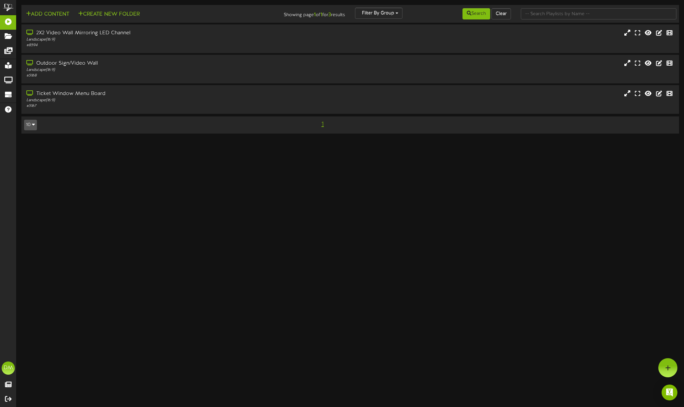
click at [682, 106] on div "Ticket Window Menu Board Landscape ( 16:9 ) # 5167" at bounding box center [349, 100] width 667 height 30
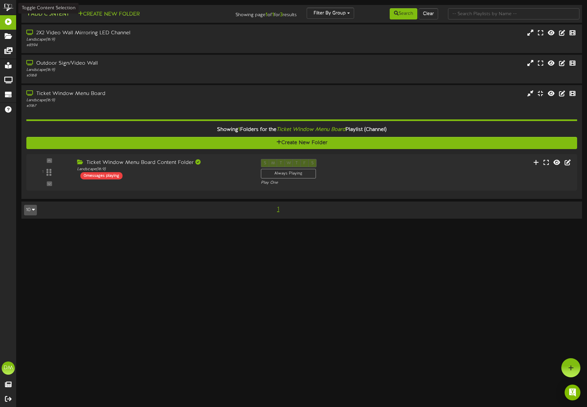
click at [45, 18] on button "Add Content" at bounding box center [47, 14] width 47 height 8
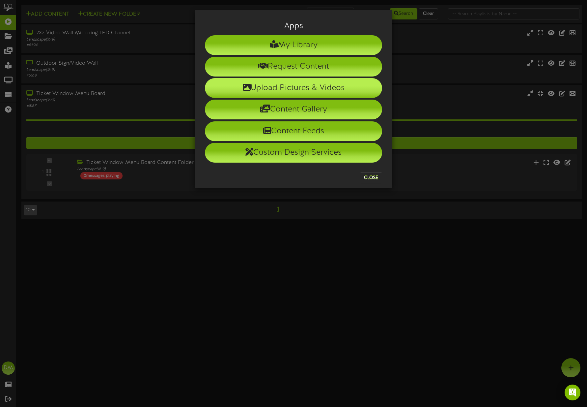
click at [265, 90] on li "Upload Pictures & Videos" at bounding box center [293, 88] width 177 height 20
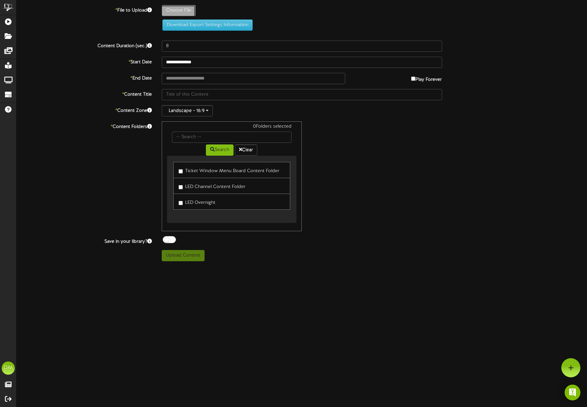
type input "**********"
type input "W-Billboard-LemonpartyPodcast_CAB-09172025"
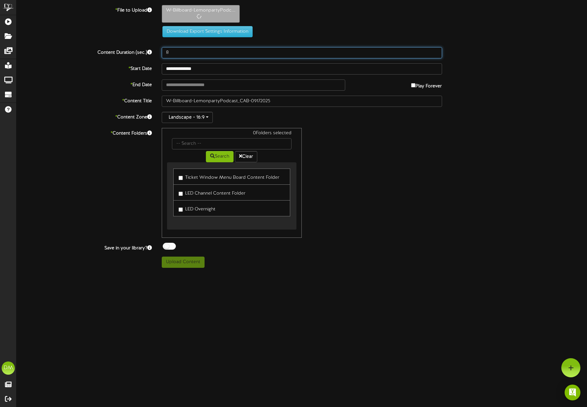
drag, startPoint x: 175, startPoint y: 53, endPoint x: 176, endPoint y: 64, distance: 10.6
click at [163, 51] on input "8" at bounding box center [302, 52] width 280 height 11
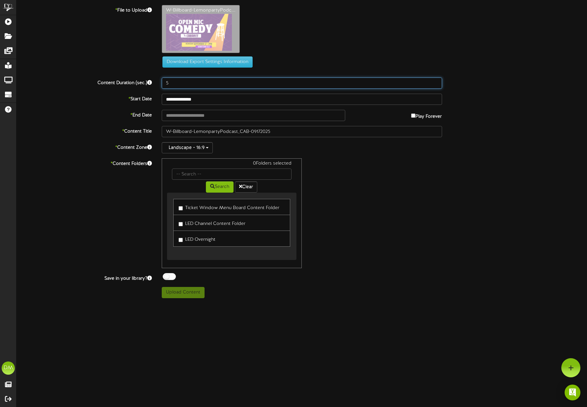
click at [199, 86] on input "5" at bounding box center [302, 82] width 280 height 11
type input "5"
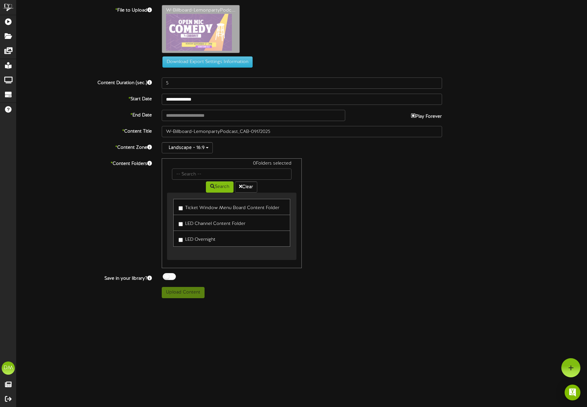
type input "**********"
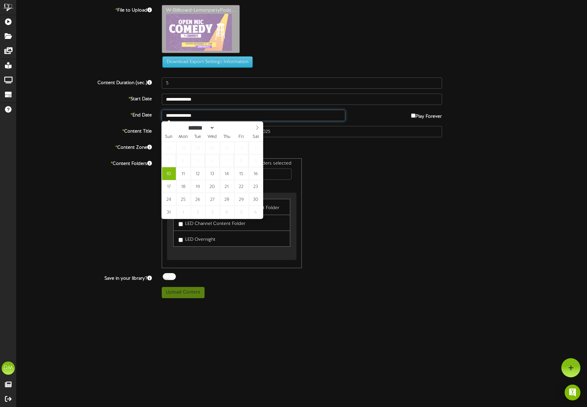
click at [219, 116] on input "**********" at bounding box center [254, 115] width 184 height 11
select select "*"
click at [259, 126] on icon at bounding box center [257, 127] width 5 height 5
type input "**********"
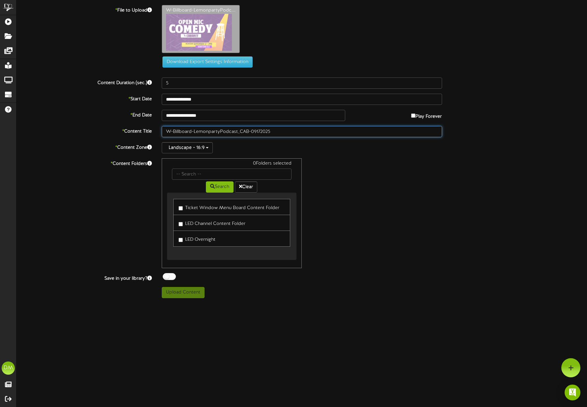
click at [198, 131] on input "W-Billboard-LemonpartyPodcast_CAB-09172025" at bounding box center [302, 131] width 280 height 11
click at [233, 132] on input "W-Billboard-LemonpartyPodcast_CAB-09172025" at bounding box center [302, 131] width 280 height 11
click at [249, 131] on input "W-Billboard-LemonpartyPodcast_CAB-09172025" at bounding box center [302, 131] width 280 height 11
drag, startPoint x: 249, startPoint y: 130, endPoint x: 156, endPoint y: 127, distance: 94.0
click at [156, 127] on div "* Content Title W-Billboard-LemonpartyPodcast_CAB-09172025" at bounding box center [302, 131] width 581 height 11
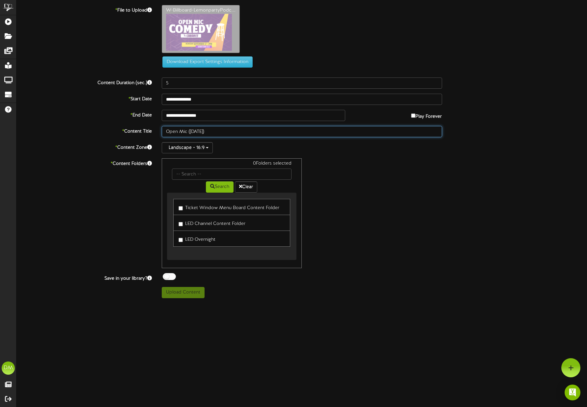
type input "Open Mic ([DATE])"
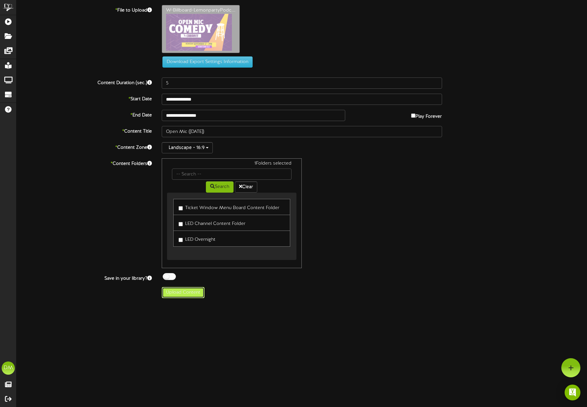
click at [179, 294] on button "Upload Content" at bounding box center [183, 292] width 43 height 11
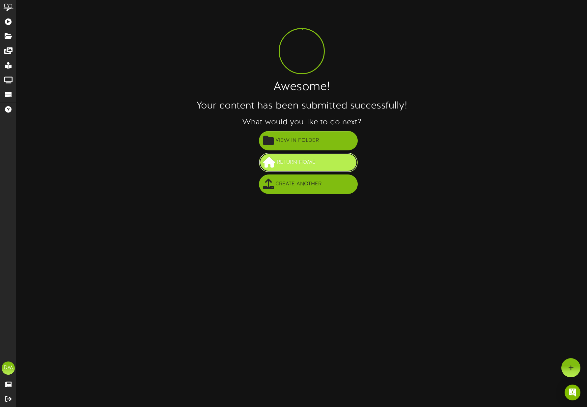
click at [288, 165] on span "Return Home" at bounding box center [296, 162] width 42 height 11
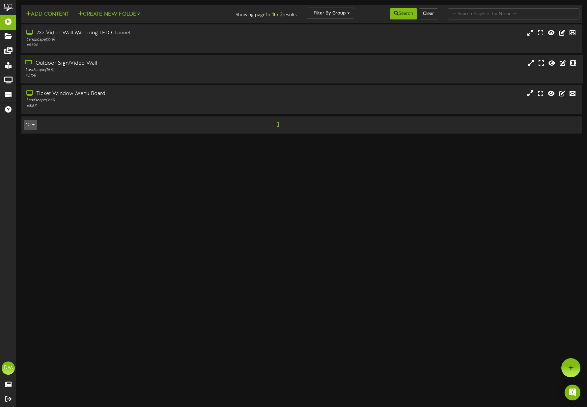
click at [145, 65] on div "Outdoor Sign/Video Wall" at bounding box center [137, 64] width 224 height 8
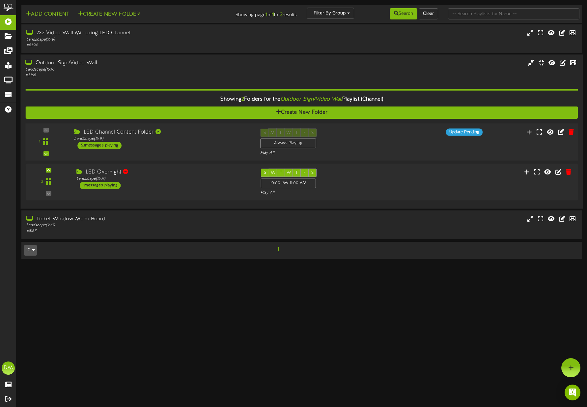
click at [134, 145] on div "LED Channel Content Folder Landscape ( 16:9 ) 53 messages playing" at bounding box center [162, 139] width 186 height 21
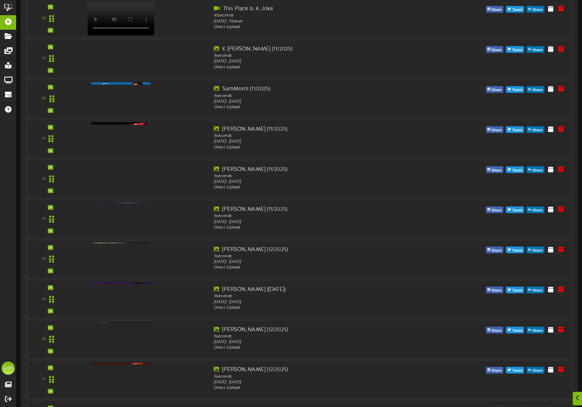
scroll to position [1995, 0]
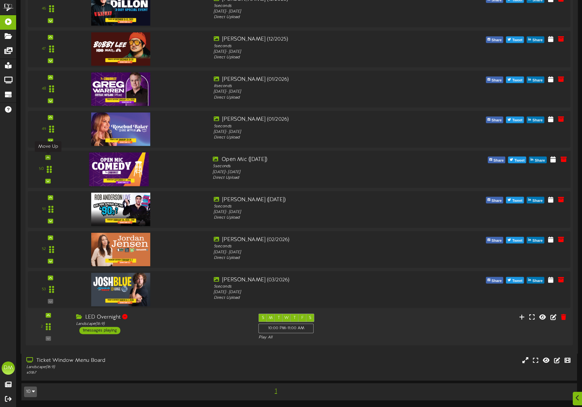
click at [49, 157] on div at bounding box center [47, 157] width 5 height 5
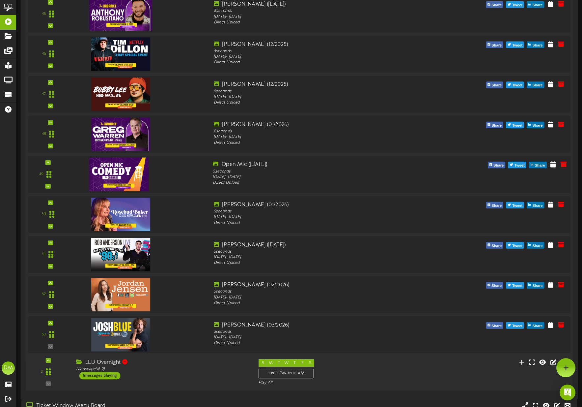
scroll to position [1941, 0]
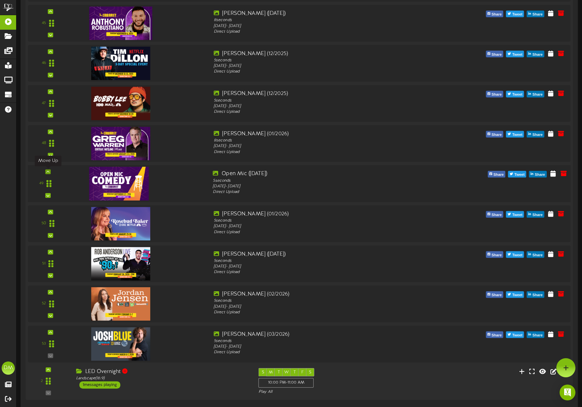
click at [48, 170] on icon at bounding box center [47, 171] width 3 height 3
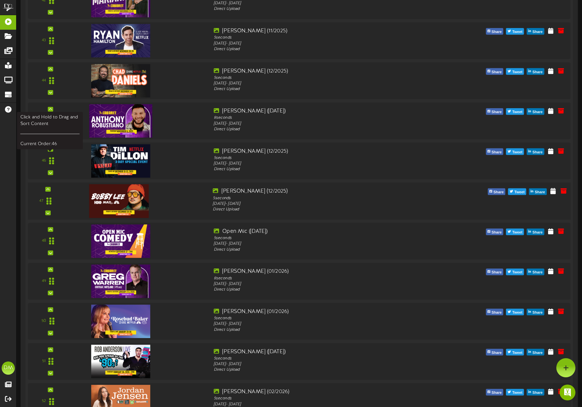
scroll to position [1835, 0]
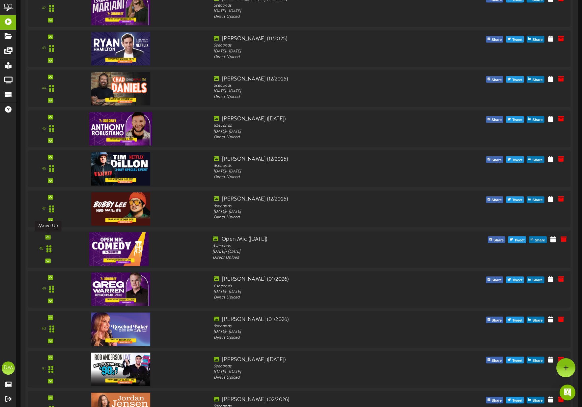
click at [50, 236] on div at bounding box center [47, 237] width 5 height 5
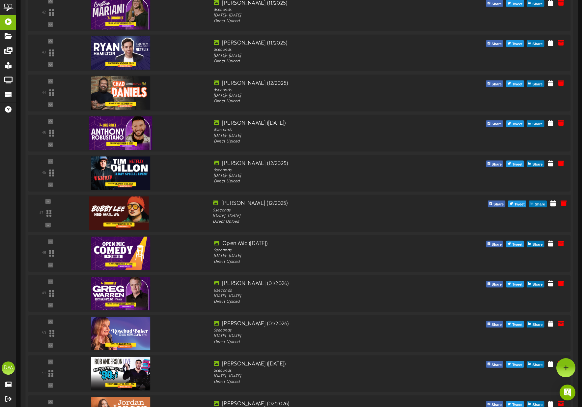
scroll to position [1752, 0]
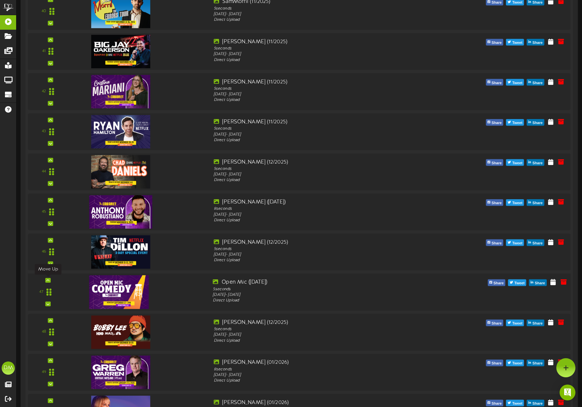
click at [47, 279] on icon at bounding box center [47, 279] width 3 height 3
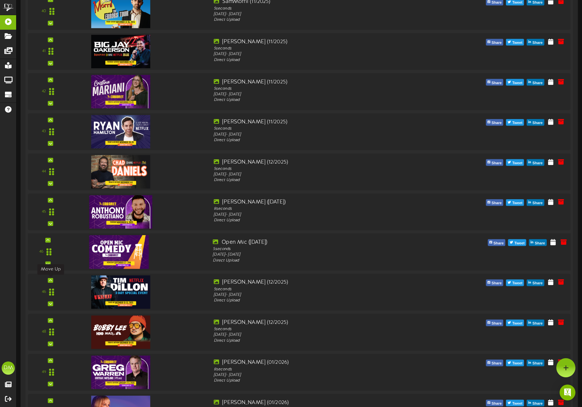
click at [49, 280] on icon at bounding box center [50, 279] width 3 height 3
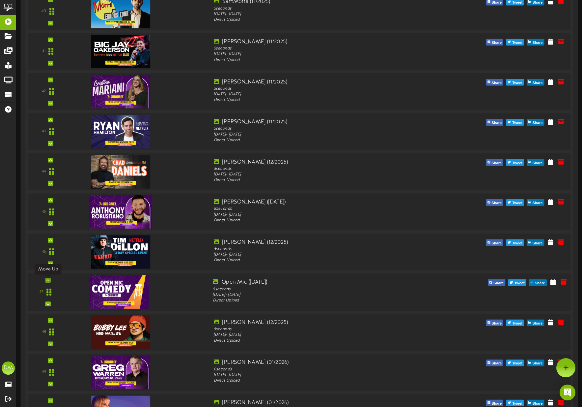
click at [49, 280] on icon at bounding box center [47, 279] width 3 height 3
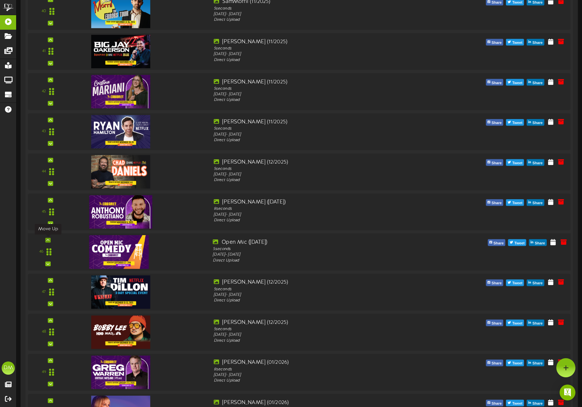
click at [47, 239] on icon at bounding box center [47, 239] width 3 height 3
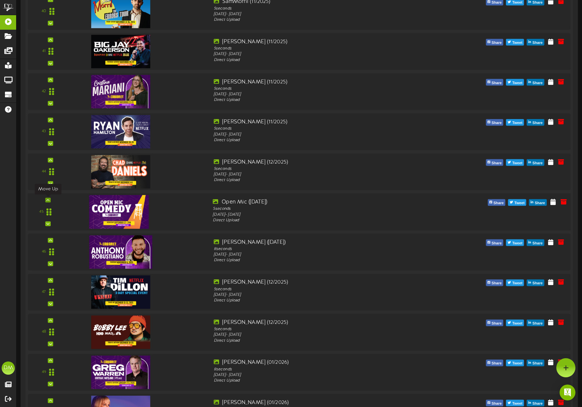
click at [46, 199] on icon at bounding box center [47, 199] width 3 height 3
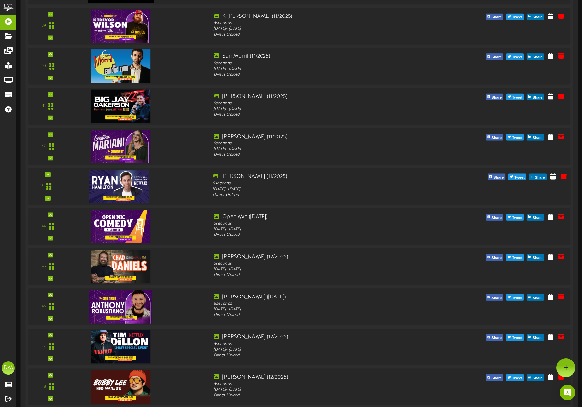
scroll to position [1695, 0]
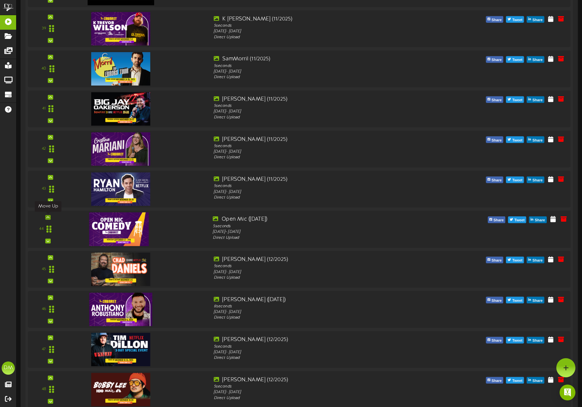
click at [47, 215] on icon at bounding box center [47, 216] width 3 height 3
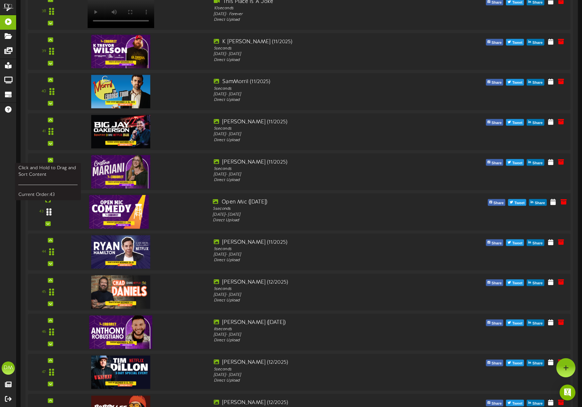
scroll to position [1672, 0]
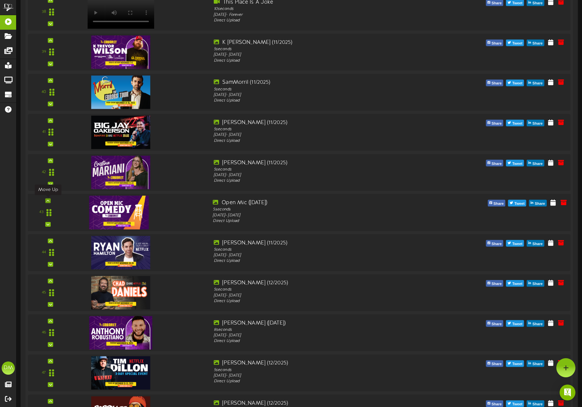
click at [50, 199] on div at bounding box center [47, 200] width 5 height 5
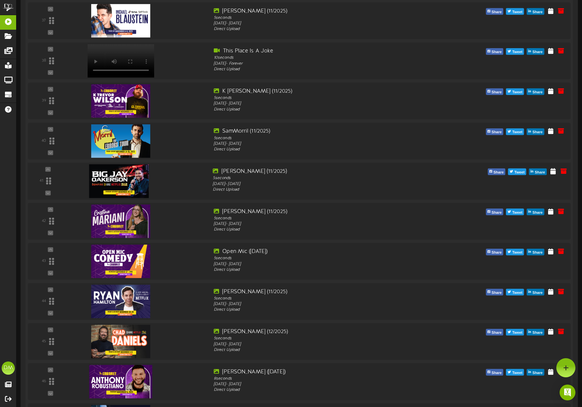
scroll to position [1585, 0]
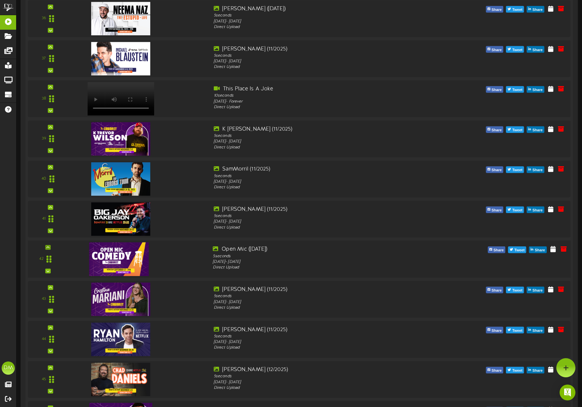
click at [48, 245] on div at bounding box center [47, 247] width 5 height 5
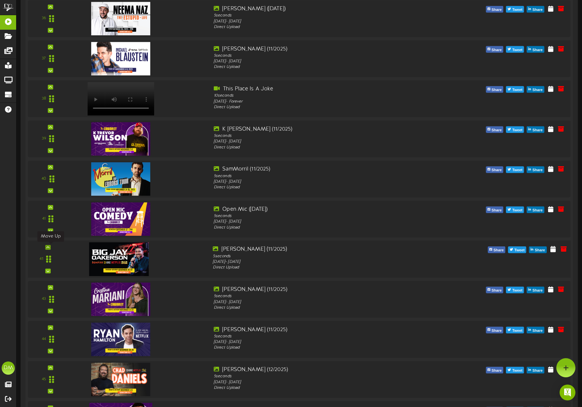
click at [49, 246] on icon at bounding box center [47, 246] width 3 height 3
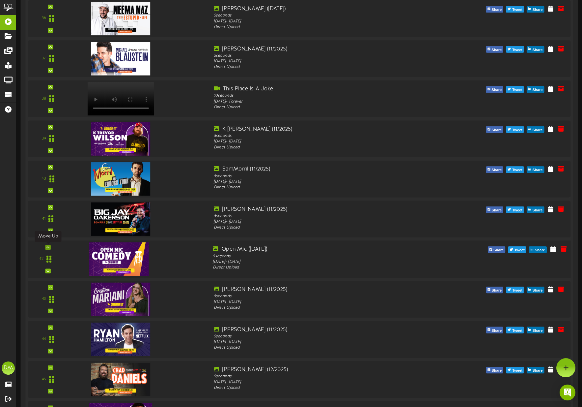
click at [50, 245] on div at bounding box center [47, 247] width 5 height 5
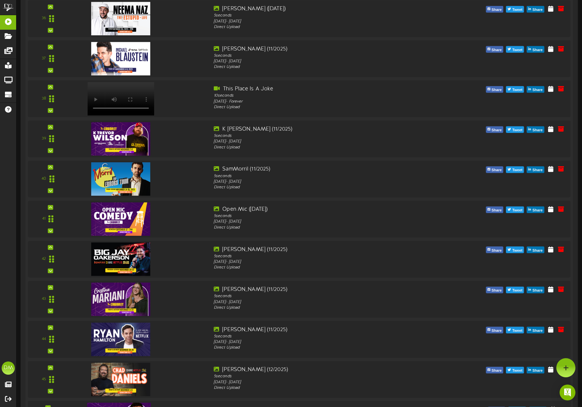
scroll to position [1584, 0]
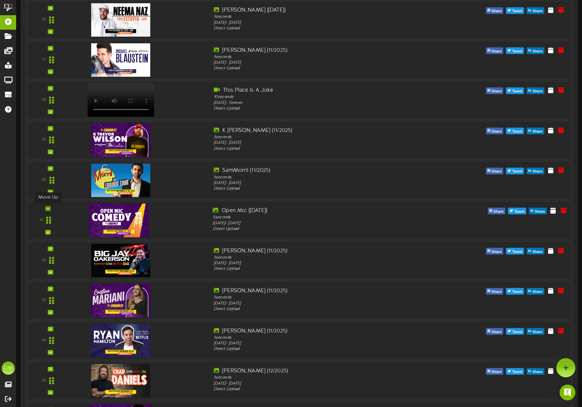
click at [48, 209] on icon at bounding box center [47, 208] width 3 height 3
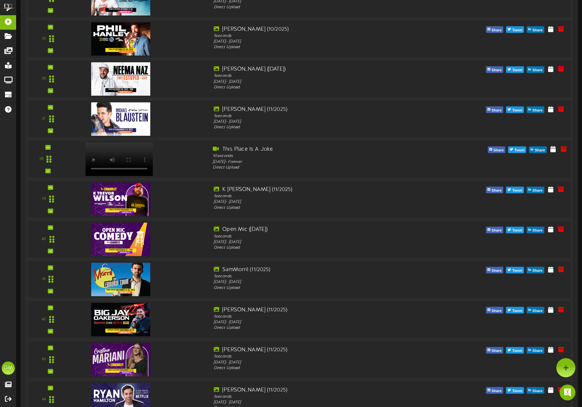
scroll to position [1477, 0]
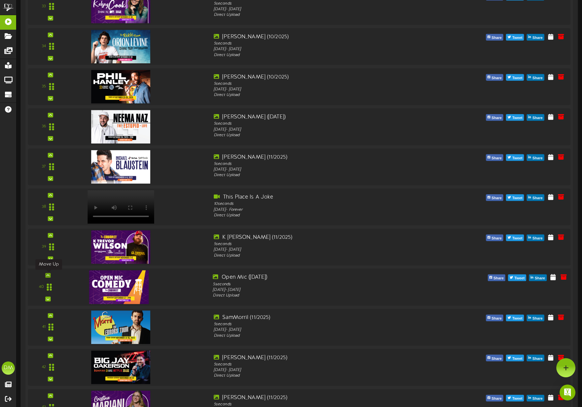
click at [47, 274] on icon at bounding box center [47, 274] width 3 height 3
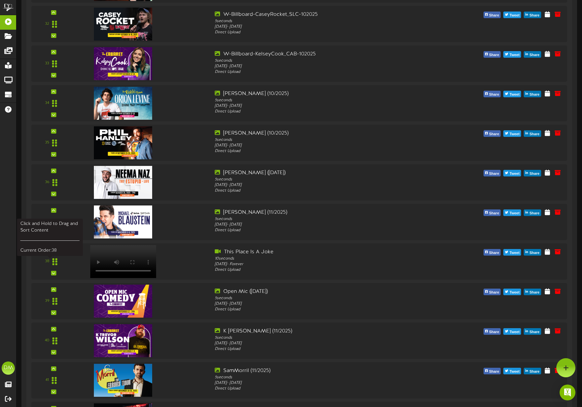
scroll to position [1410, 0]
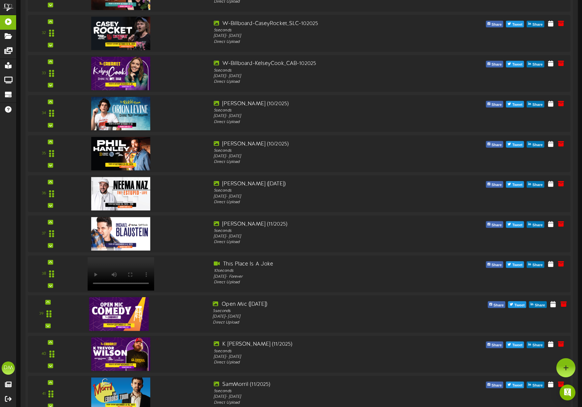
click at [50, 301] on div "39" at bounding box center [48, 313] width 36 height 27
click at [47, 301] on icon at bounding box center [47, 301] width 3 height 3
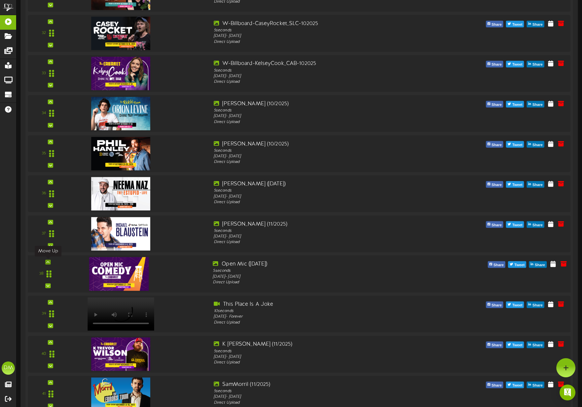
click at [48, 261] on icon at bounding box center [47, 261] width 3 height 3
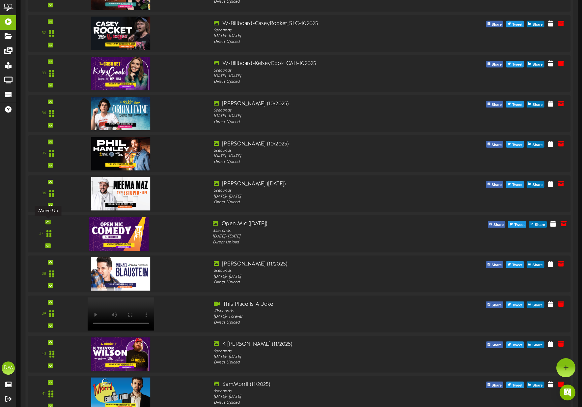
click at [49, 220] on icon at bounding box center [47, 221] width 3 height 3
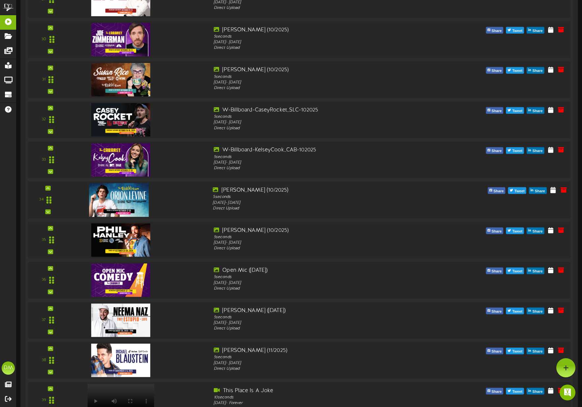
scroll to position [1323, 0]
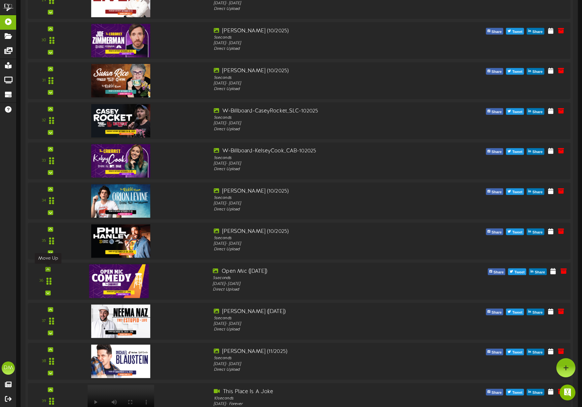
click at [48, 269] on icon at bounding box center [47, 268] width 3 height 3
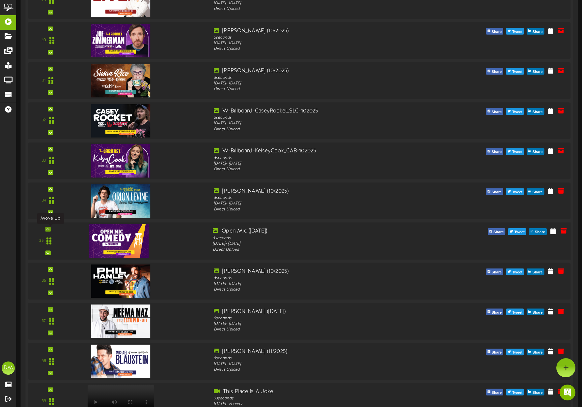
click at [49, 230] on div at bounding box center [47, 229] width 5 height 5
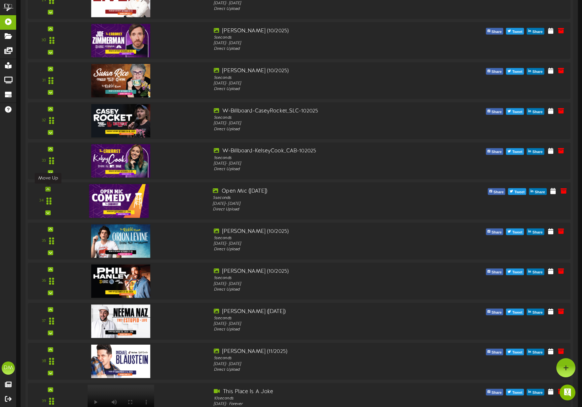
click at [49, 189] on icon at bounding box center [47, 188] width 3 height 3
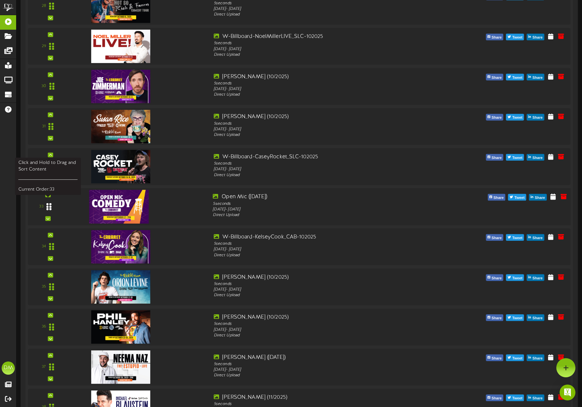
scroll to position [1273, 0]
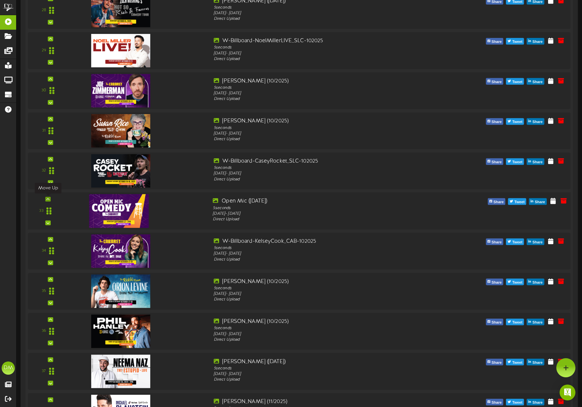
click at [49, 199] on icon at bounding box center [47, 198] width 3 height 3
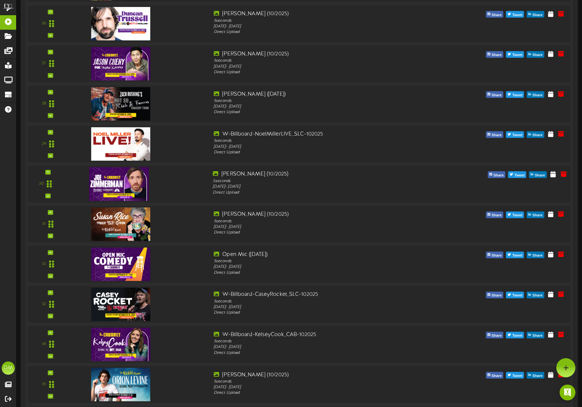
scroll to position [1170, 0]
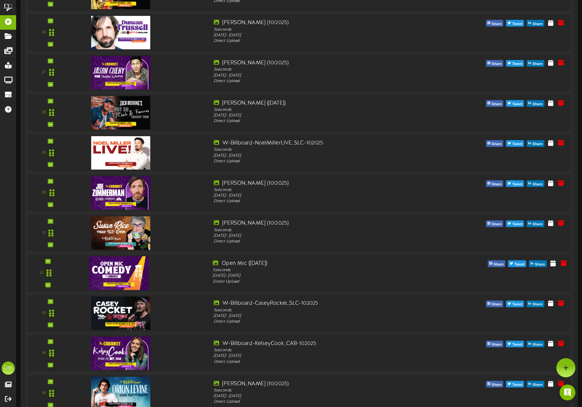
click at [46, 257] on div "32" at bounding box center [299, 272] width 549 height 37
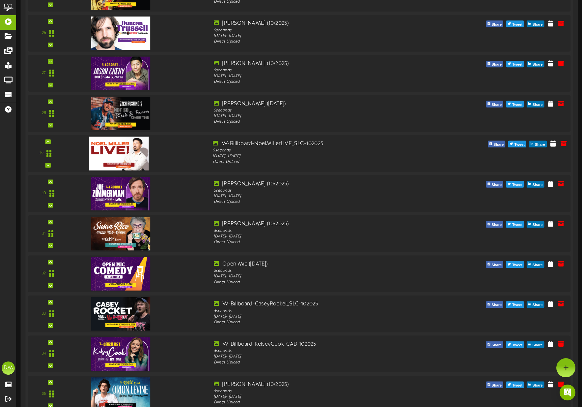
scroll to position [1160, 0]
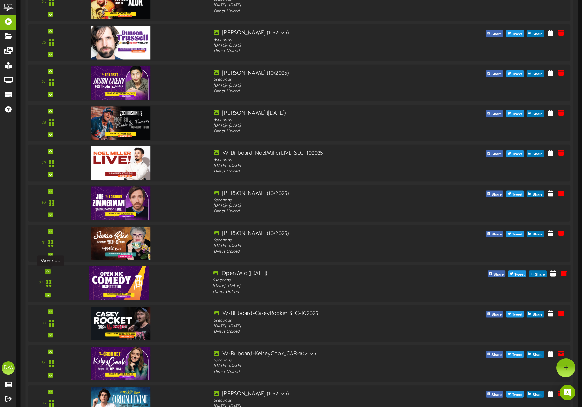
click at [49, 271] on div at bounding box center [47, 271] width 5 height 5
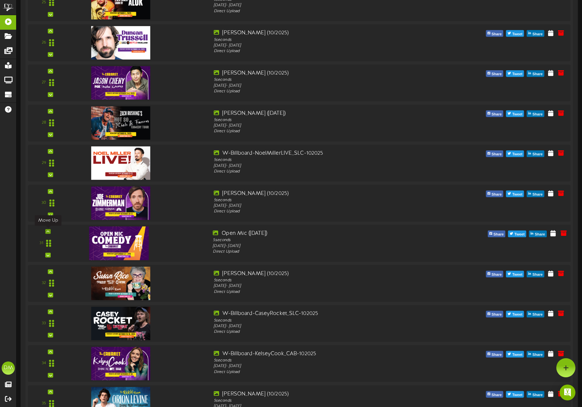
click at [50, 230] on div at bounding box center [47, 231] width 5 height 5
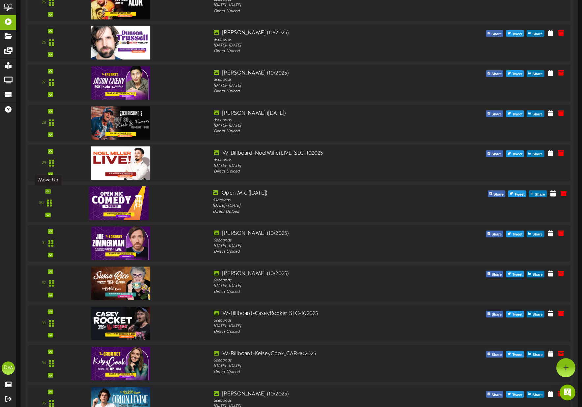
click at [48, 190] on icon at bounding box center [47, 190] width 3 height 3
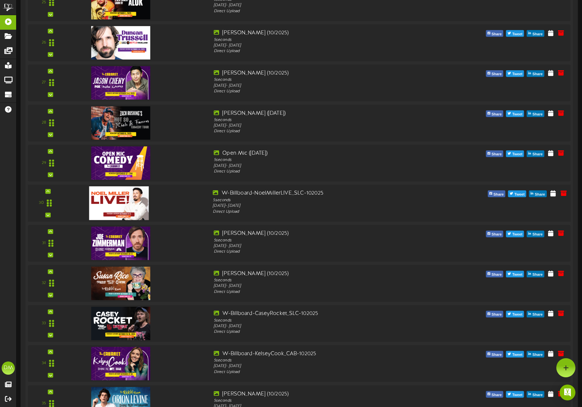
scroll to position [1047, 0]
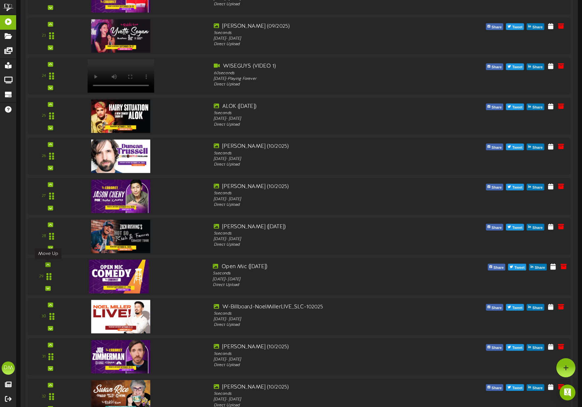
click at [47, 264] on icon at bounding box center [47, 264] width 3 height 3
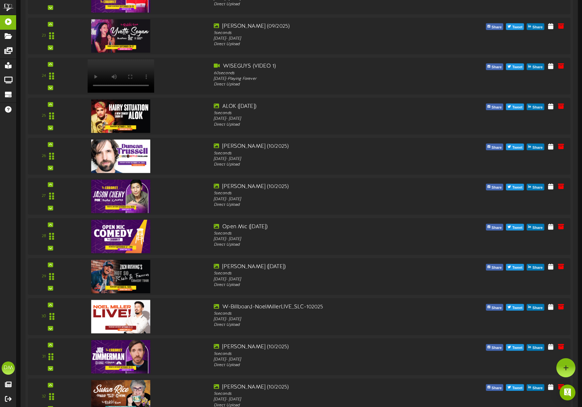
scroll to position [1036, 0]
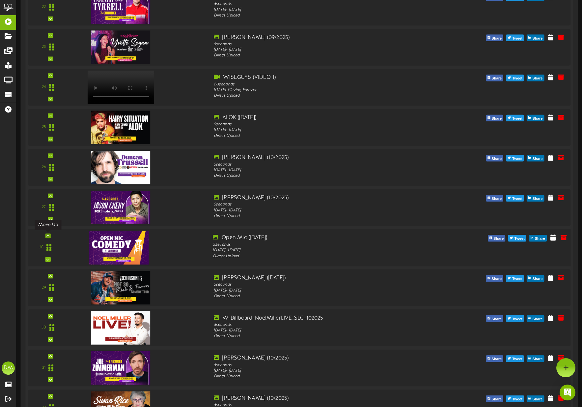
click at [49, 235] on icon at bounding box center [47, 235] width 3 height 3
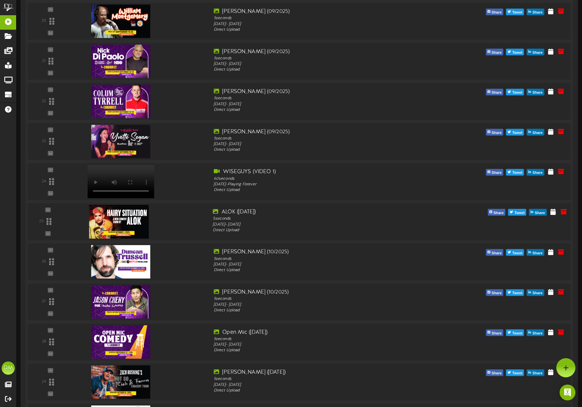
scroll to position [940, 0]
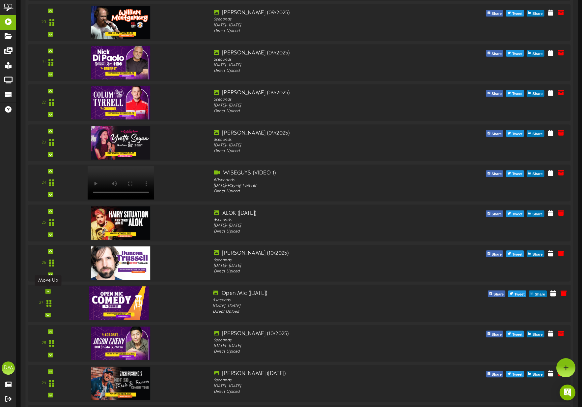
click at [47, 289] on icon at bounding box center [47, 290] width 3 height 3
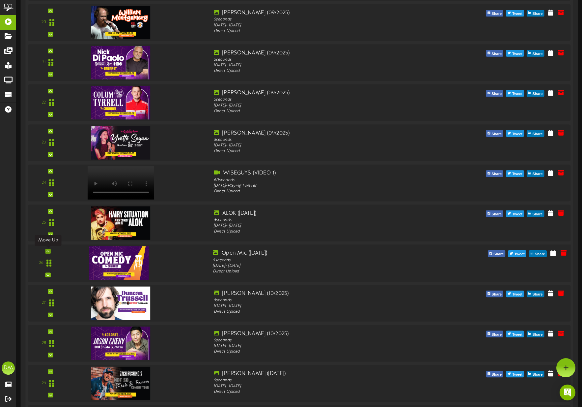
click at [48, 251] on icon at bounding box center [47, 250] width 3 height 3
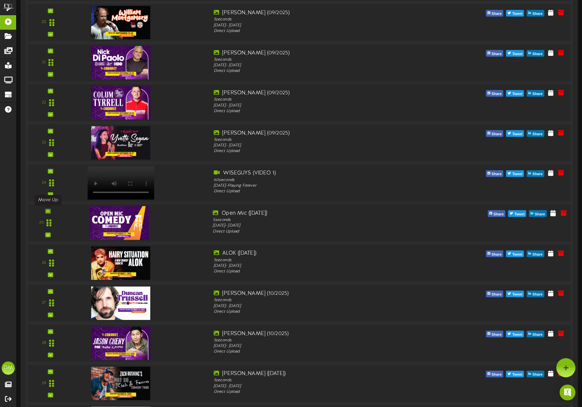
click at [49, 210] on icon at bounding box center [47, 210] width 3 height 3
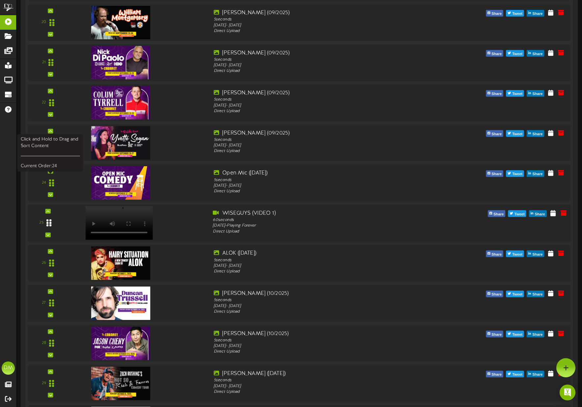
scroll to position [878, 0]
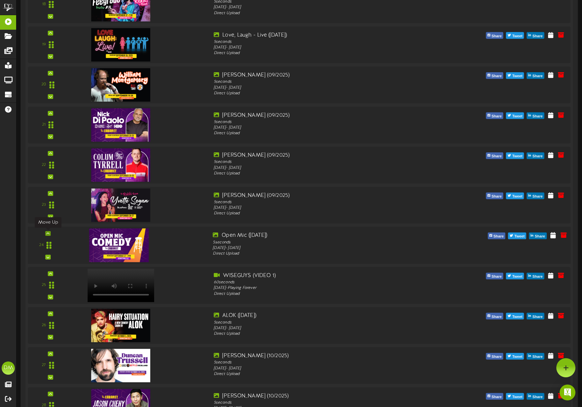
click at [48, 233] on icon at bounding box center [47, 233] width 3 height 3
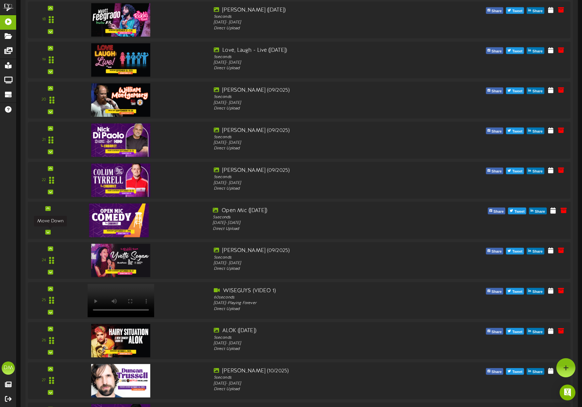
scroll to position [852, 0]
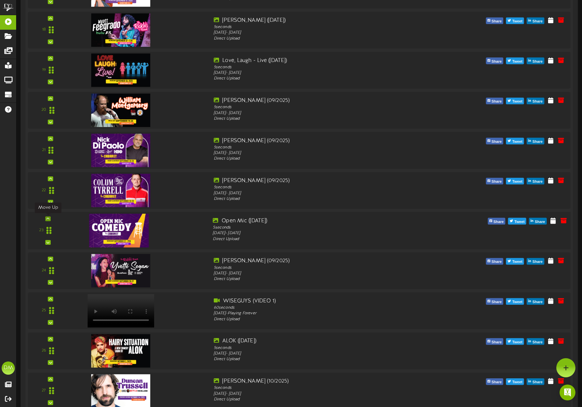
click at [49, 217] on icon at bounding box center [47, 218] width 3 height 3
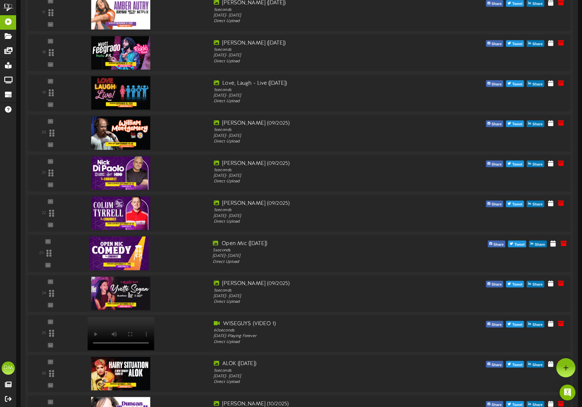
scroll to position [756, 0]
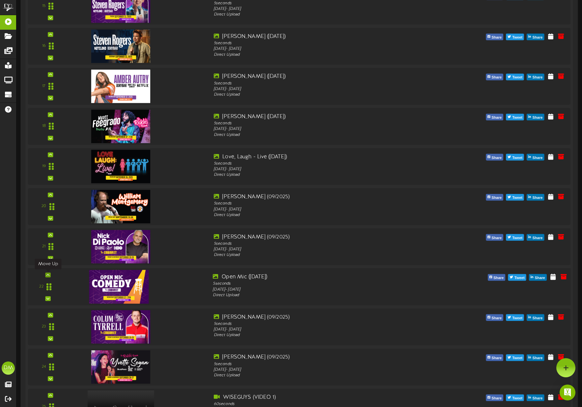
click at [47, 275] on icon at bounding box center [47, 274] width 3 height 3
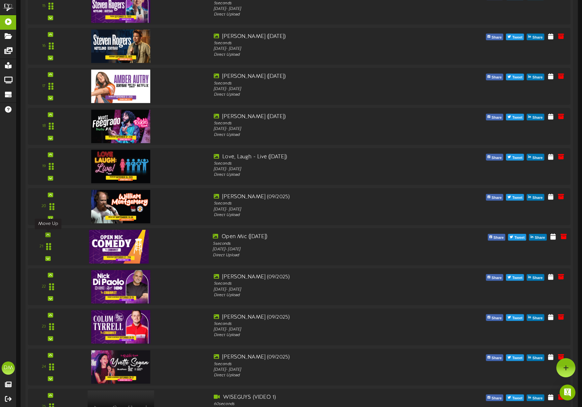
click at [49, 234] on div at bounding box center [47, 234] width 5 height 5
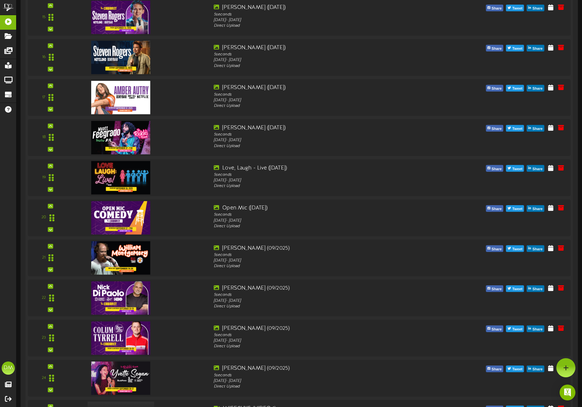
scroll to position [744, 0]
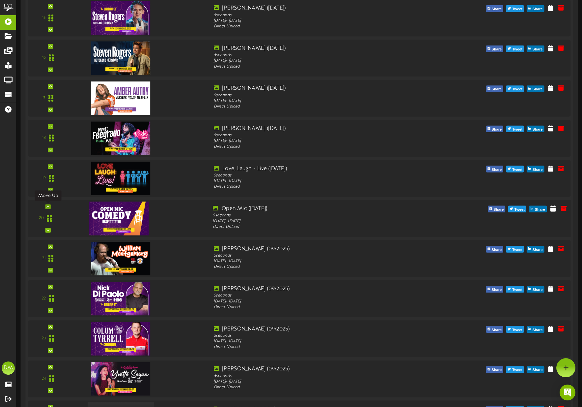
click at [47, 208] on icon at bounding box center [47, 206] width 3 height 3
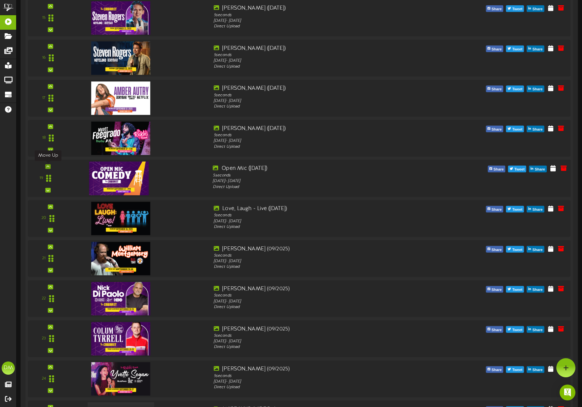
click at [49, 166] on icon at bounding box center [47, 166] width 3 height 3
click at [48, 166] on div "19" at bounding box center [48, 178] width 36 height 27
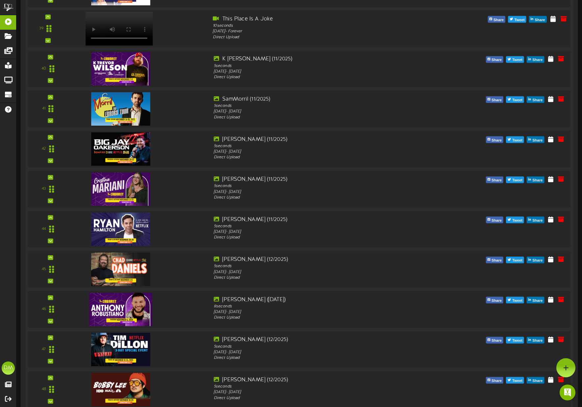
scroll to position [1661, 0]
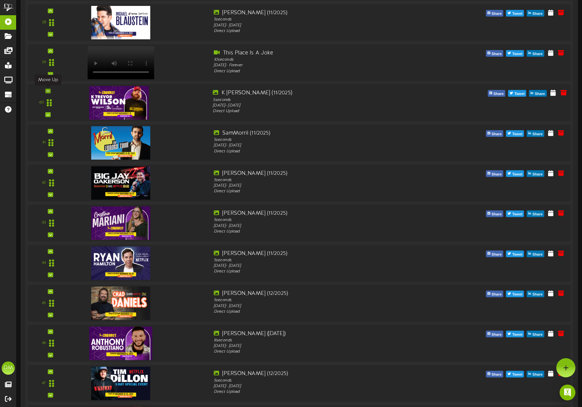
click at [47, 90] on icon at bounding box center [47, 90] width 3 height 3
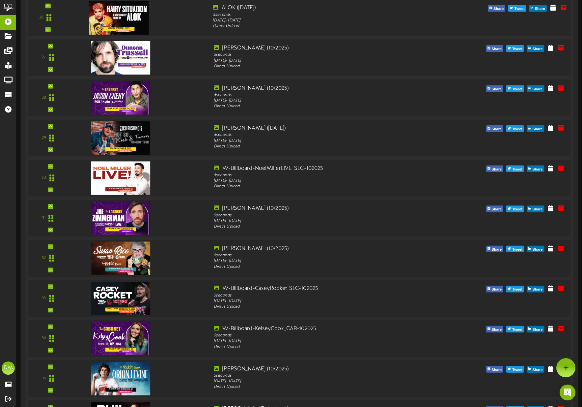
scroll to position [1135, 0]
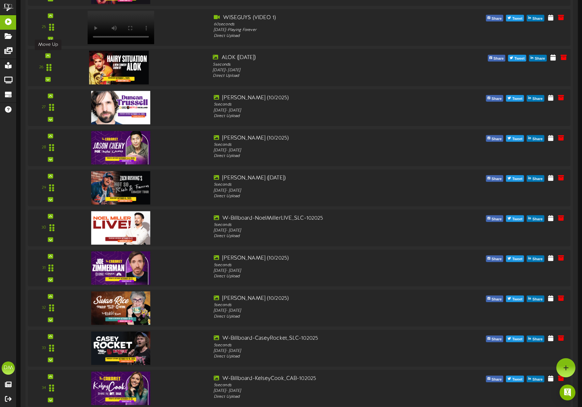
click at [48, 55] on icon at bounding box center [47, 55] width 3 height 3
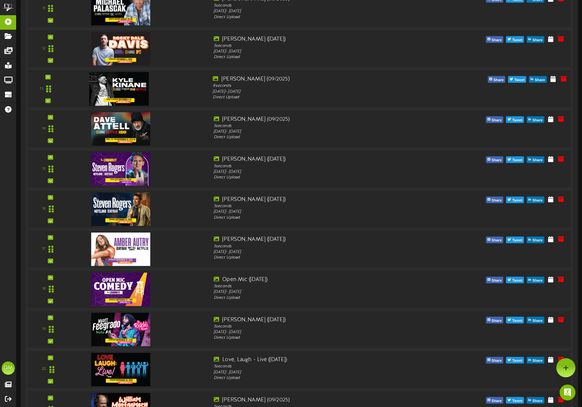
scroll to position [548, 0]
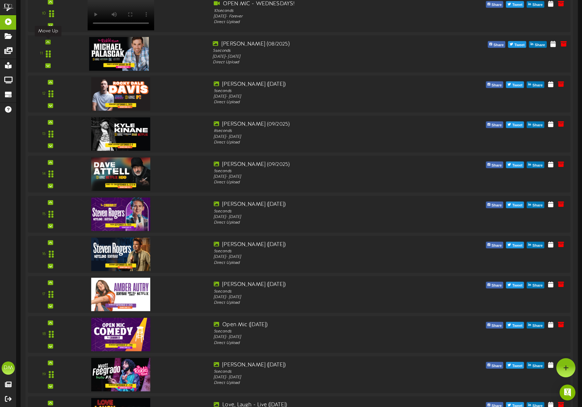
click at [49, 42] on div at bounding box center [47, 42] width 5 height 5
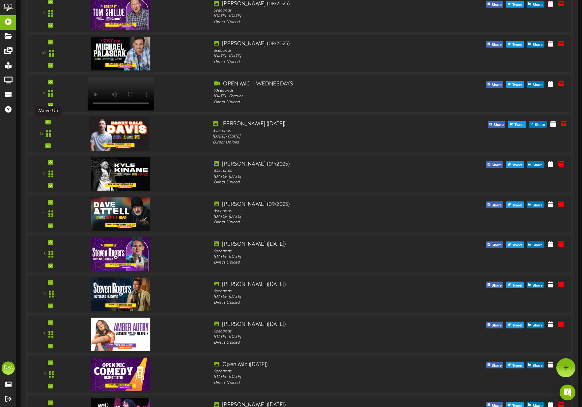
click at [47, 121] on icon at bounding box center [47, 121] width 3 height 3
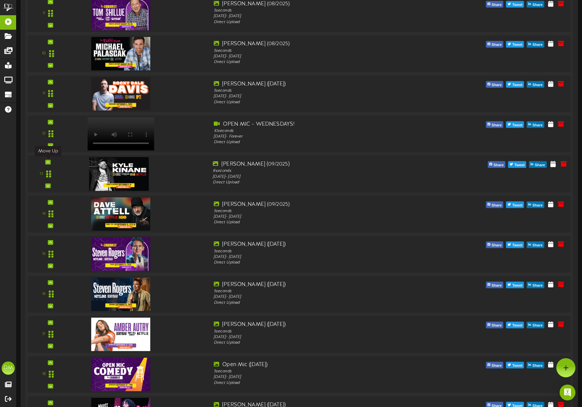
click at [48, 161] on icon at bounding box center [47, 161] width 3 height 3
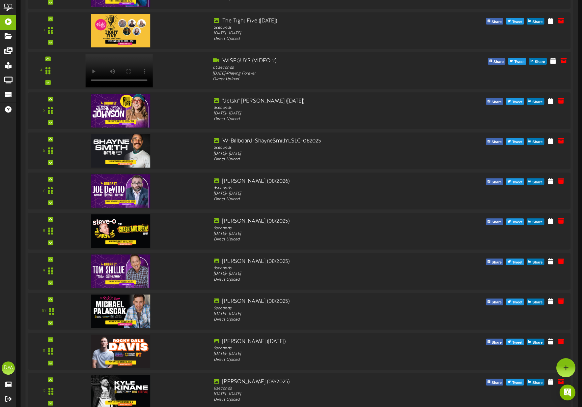
scroll to position [251, 0]
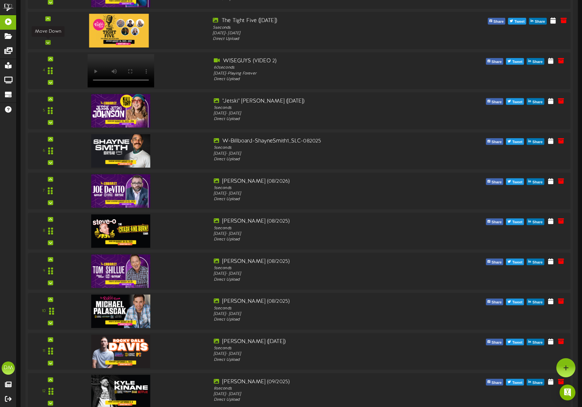
click at [49, 42] on div at bounding box center [47, 42] width 5 height 5
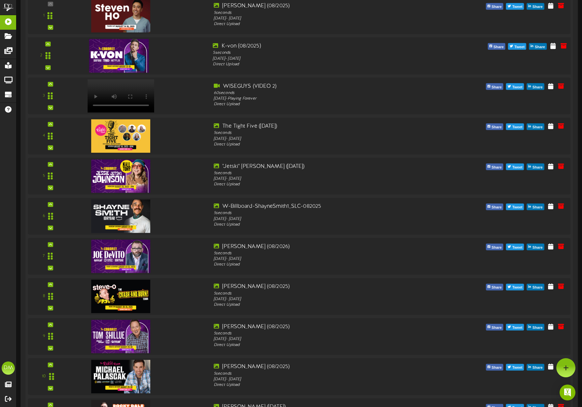
scroll to position [183, 0]
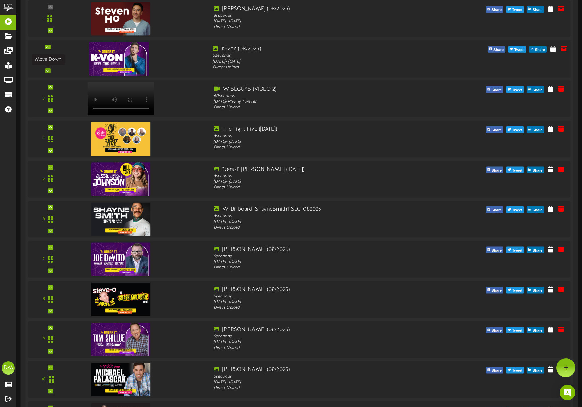
click at [46, 69] on icon at bounding box center [47, 70] width 3 height 3
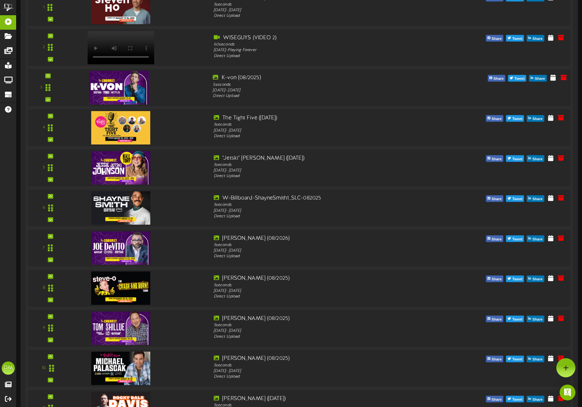
scroll to position [191, 0]
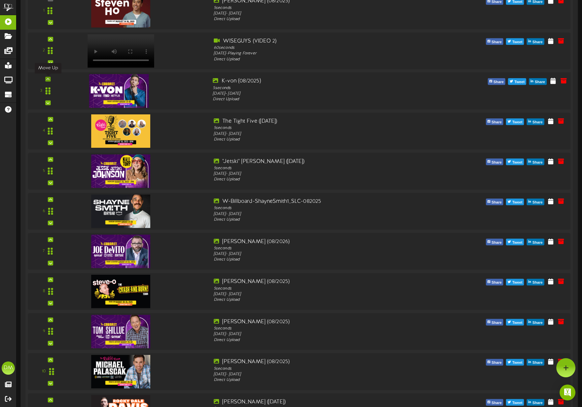
click at [48, 78] on icon at bounding box center [47, 78] width 3 height 3
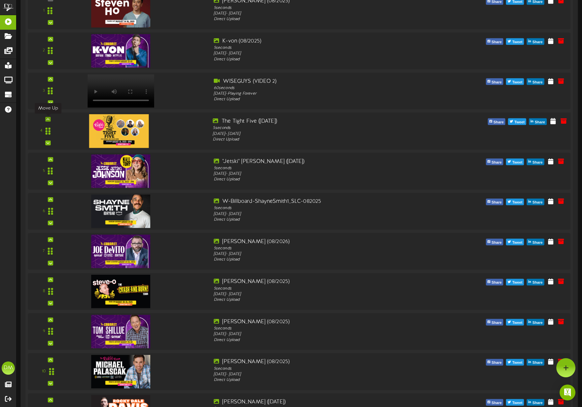
click at [49, 119] on icon at bounding box center [47, 118] width 3 height 3
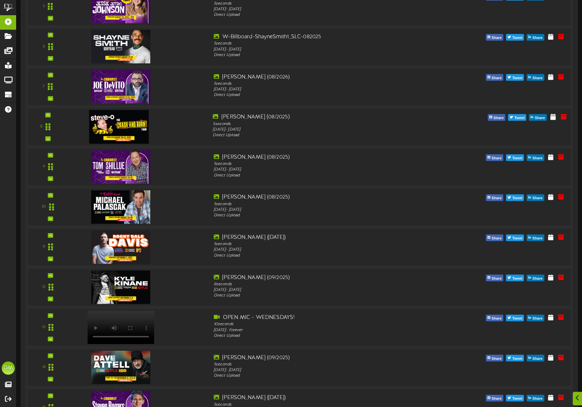
scroll to position [401, 0]
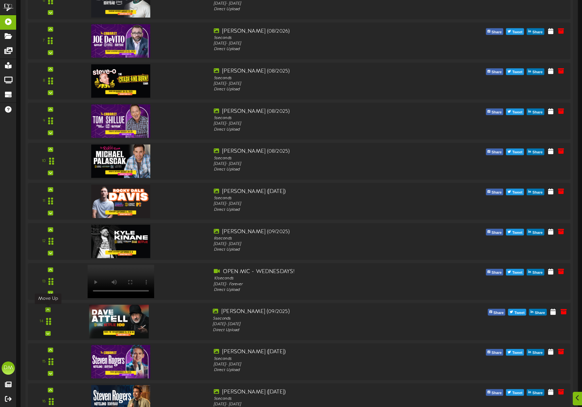
click at [48, 310] on icon at bounding box center [47, 309] width 3 height 3
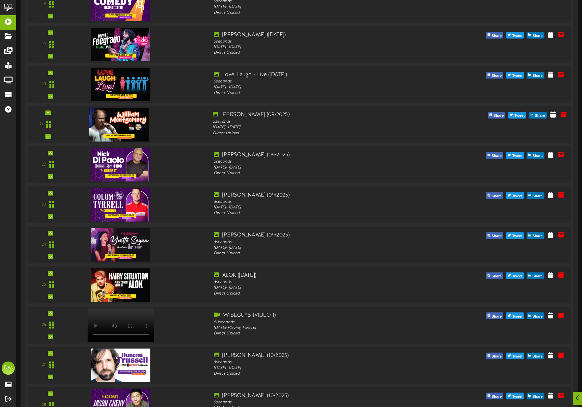
scroll to position [895, 0]
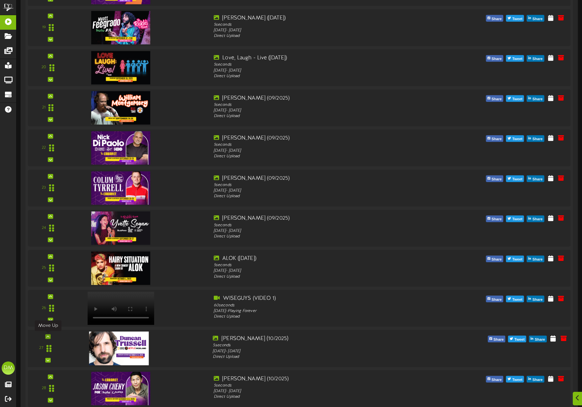
click at [48, 336] on icon at bounding box center [47, 335] width 3 height 3
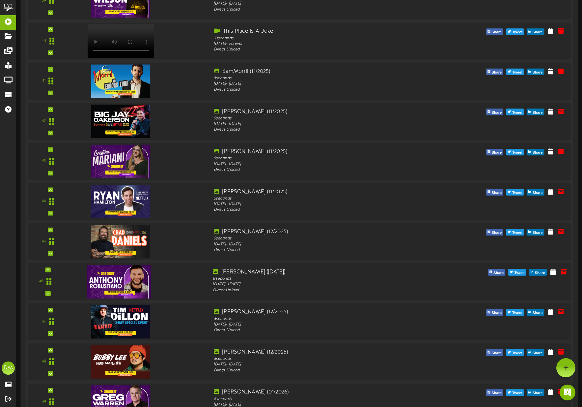
scroll to position [1660, 0]
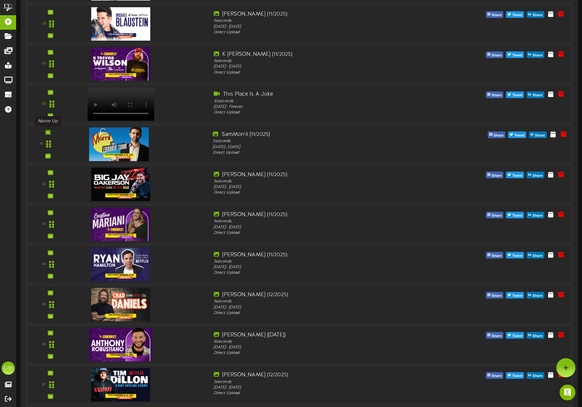
click at [47, 131] on icon at bounding box center [47, 131] width 3 height 3
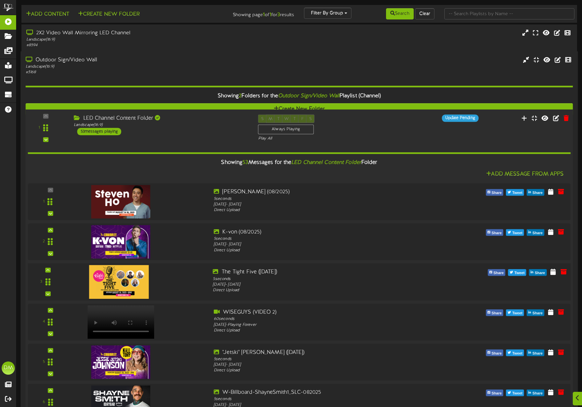
scroll to position [130, 0]
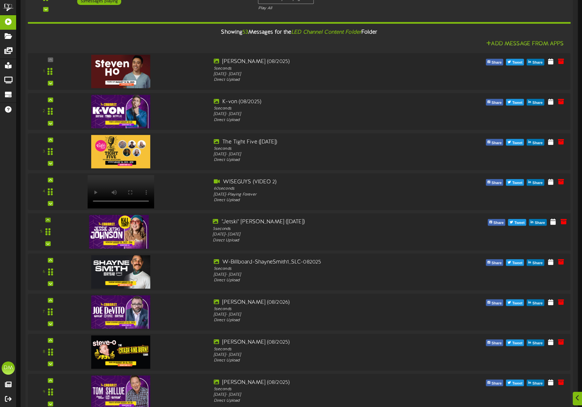
click at [50, 221] on div at bounding box center [47, 219] width 5 height 5
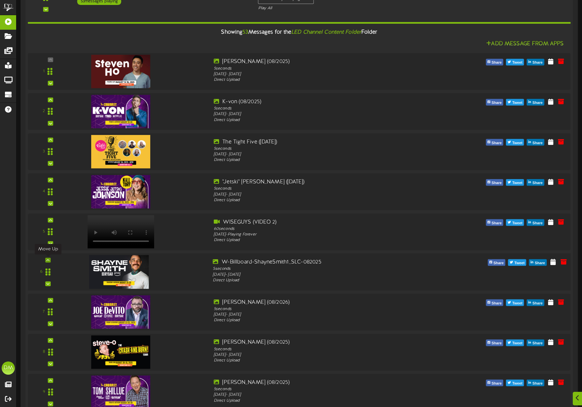
click at [48, 259] on icon at bounding box center [47, 259] width 3 height 3
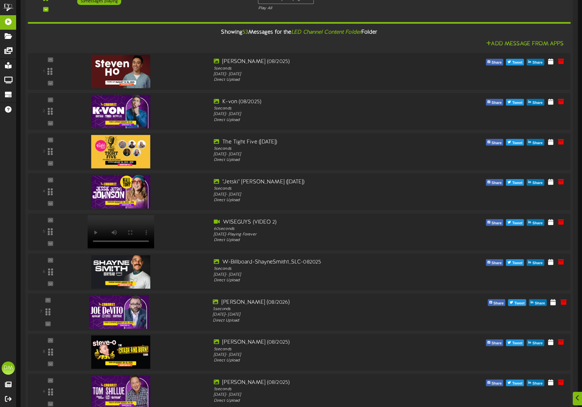
click at [49, 299] on div "7" at bounding box center [48, 311] width 36 height 27
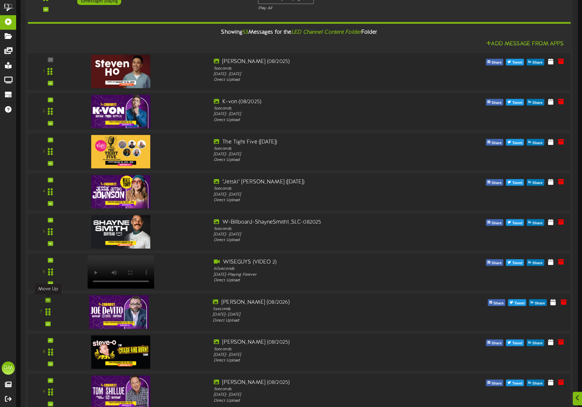
click at [49, 300] on div at bounding box center [47, 300] width 5 height 5
